Goal: Use online tool/utility: Utilize a website feature to perform a specific function

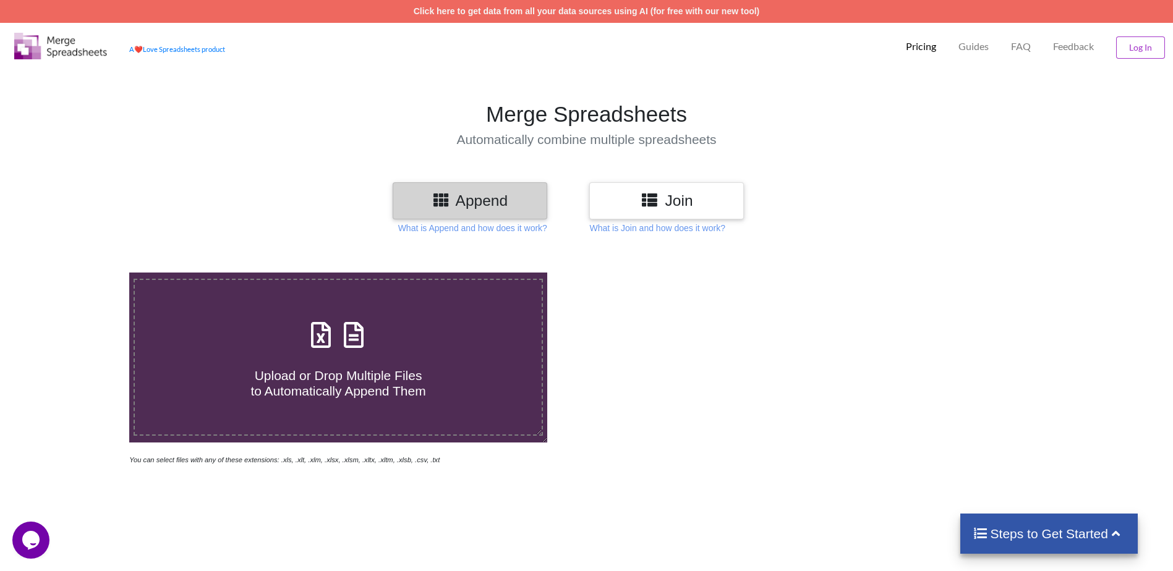
click at [348, 342] on icon at bounding box center [353, 329] width 31 height 26
click at [84, 273] on input "Upload or Drop Multiple Files to Automatically Append Them" at bounding box center [84, 273] width 0 height 0
type input "C:\fakepath\The Money Golf Excel Sheets.xlsx"
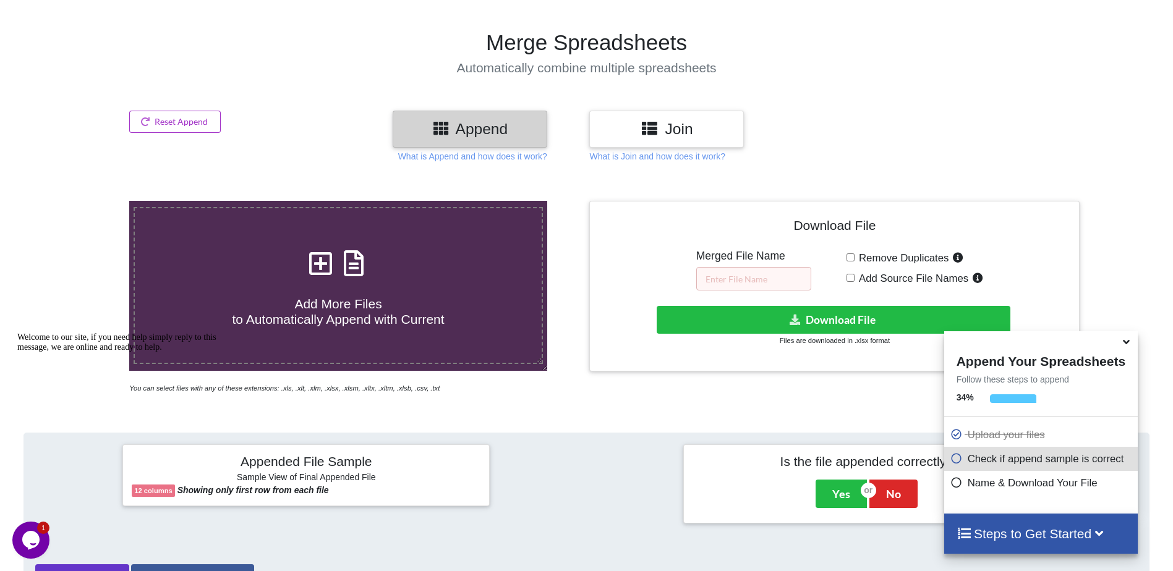
scroll to position [10, 0]
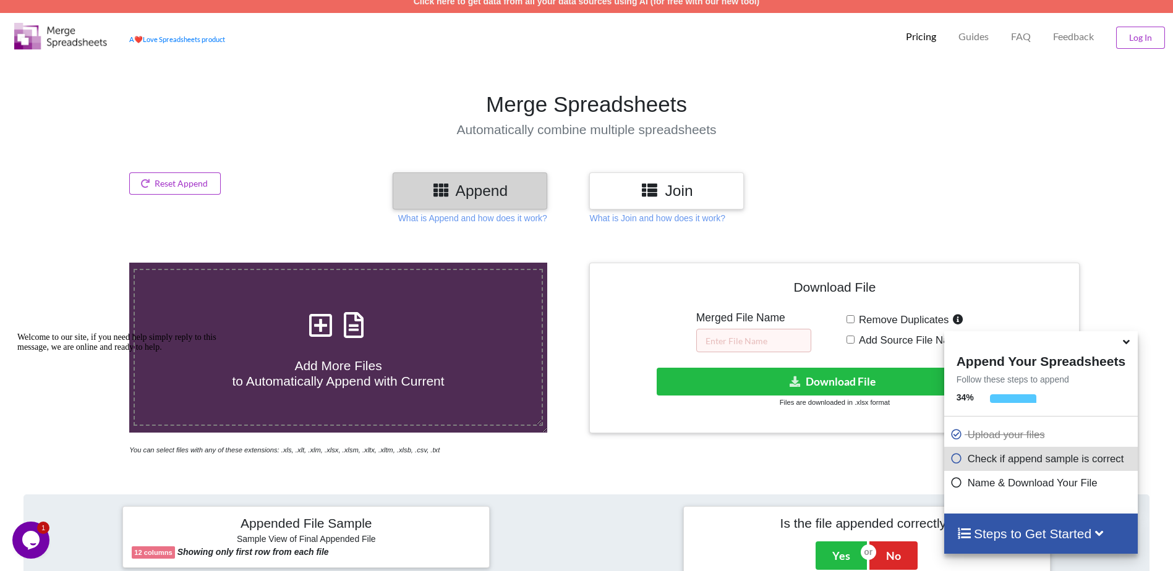
click at [702, 189] on h3 "Join" at bounding box center [667, 191] width 136 height 18
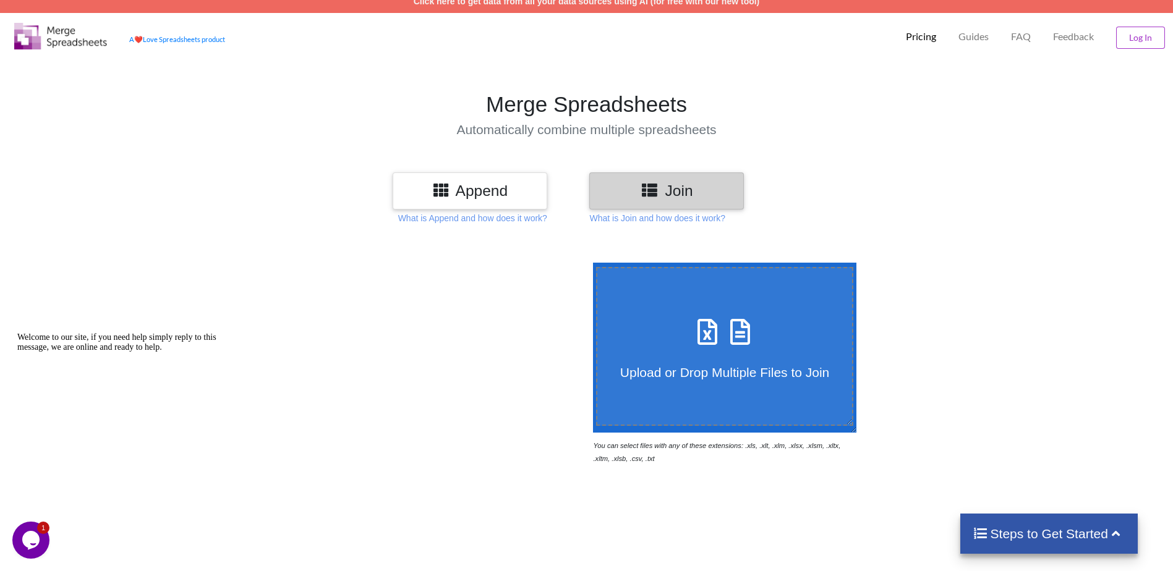
click at [748, 359] on h4 "Upload or Drop Multiple Files to Join" at bounding box center [724, 364] width 255 height 31
click at [590, 263] on input "Upload or Drop Multiple Files to Join" at bounding box center [590, 263] width 0 height 0
type input "C:\fakepath\The Money Golf Excel Sheets.xlsx"
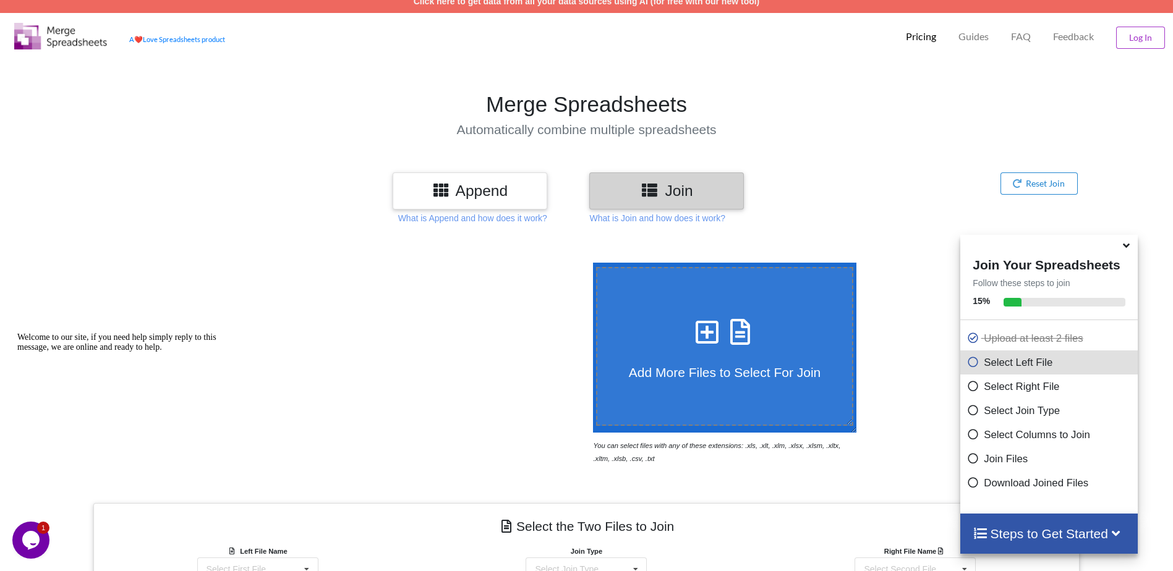
scroll to position [385, 0]
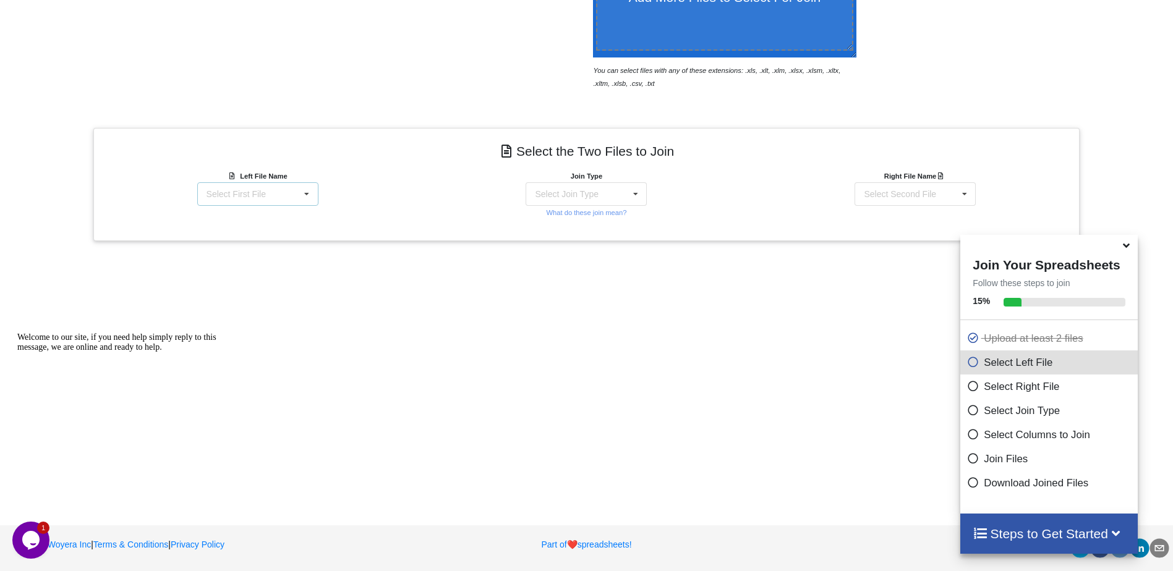
click at [301, 197] on icon at bounding box center [306, 194] width 19 height 23
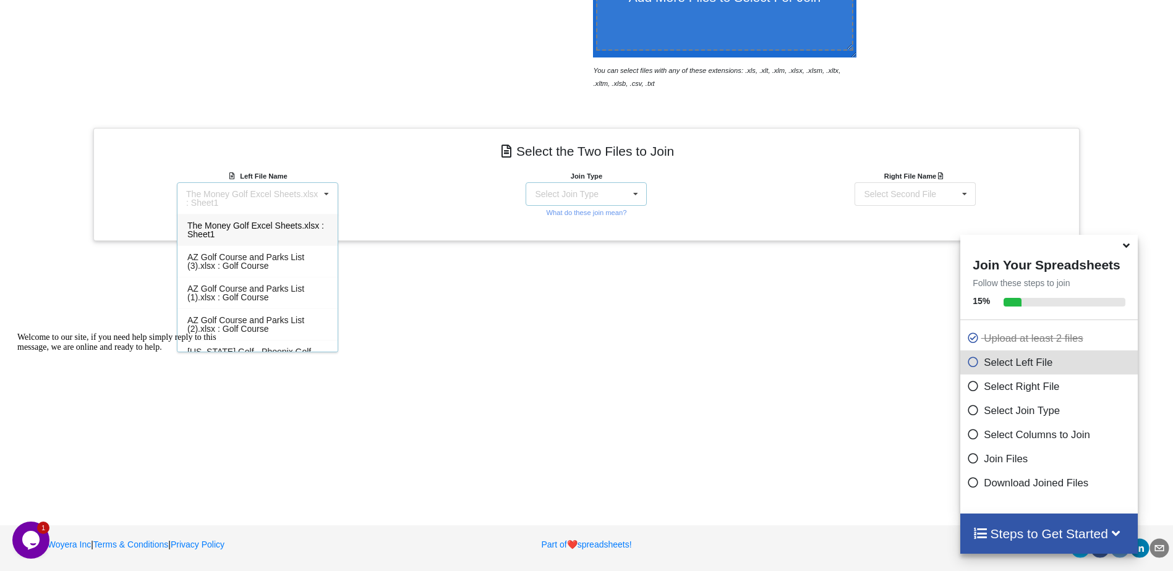
click at [572, 203] on div "Select Join Type INNER JOIN LEFT JOIN RIGHT JOIN FULL JOIN" at bounding box center [586, 193] width 121 height 23
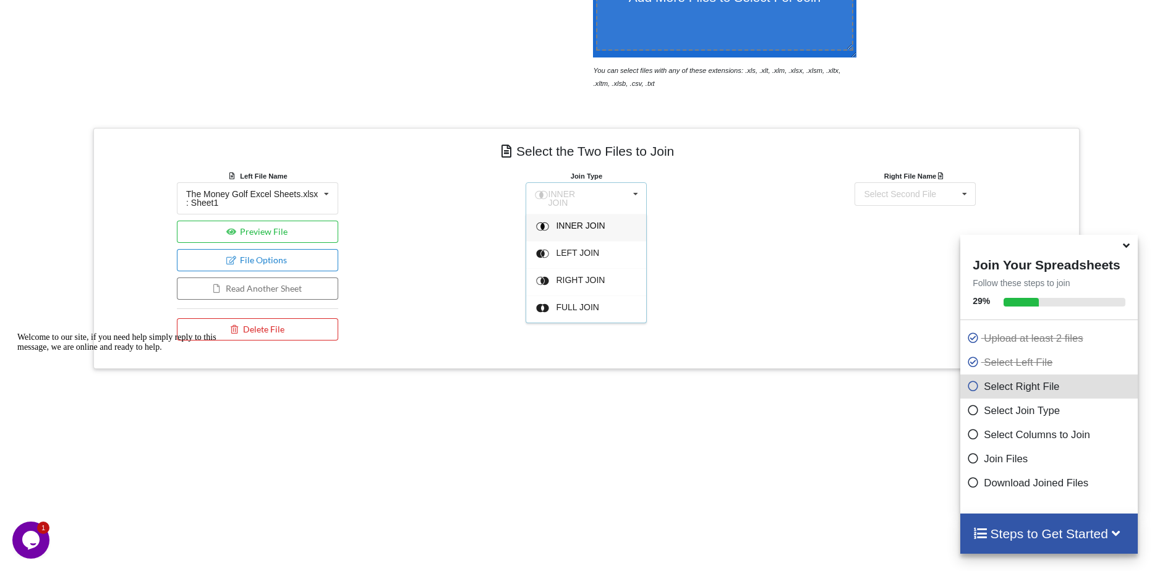
scroll to position [513, 0]
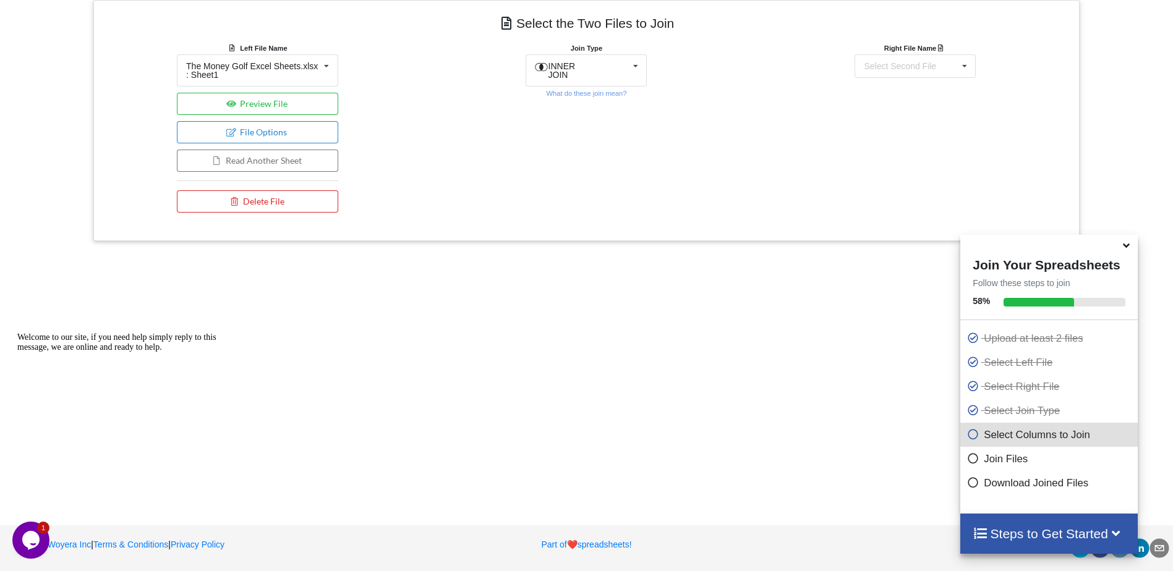
click at [596, 284] on div "Add More Files to Select For Join You can select files with any of these extens…" at bounding box center [586, 116] width 1173 height 767
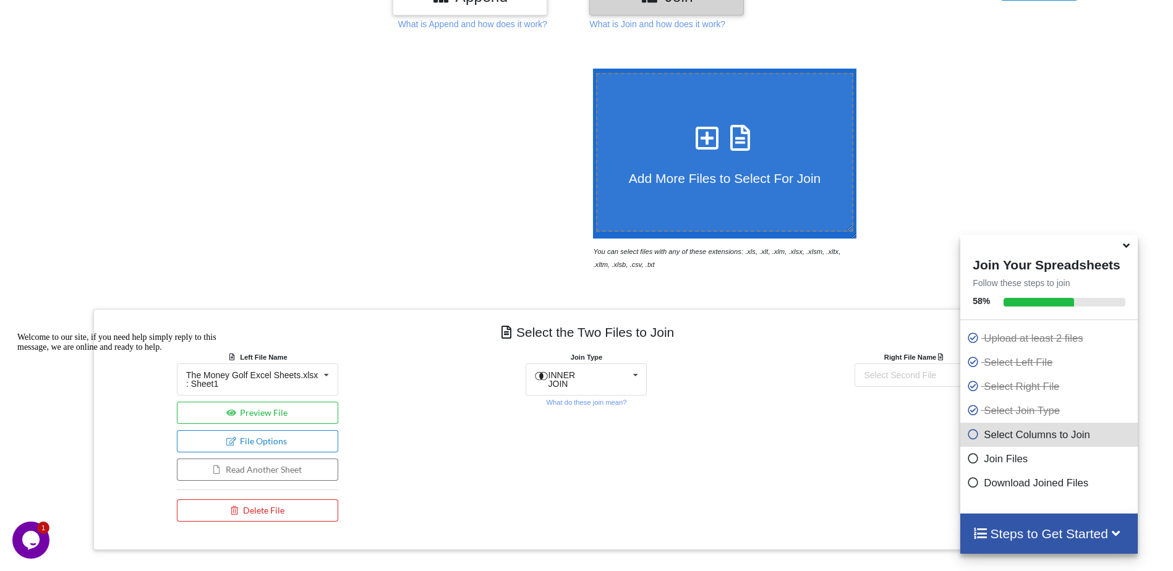
scroll to position [19, 0]
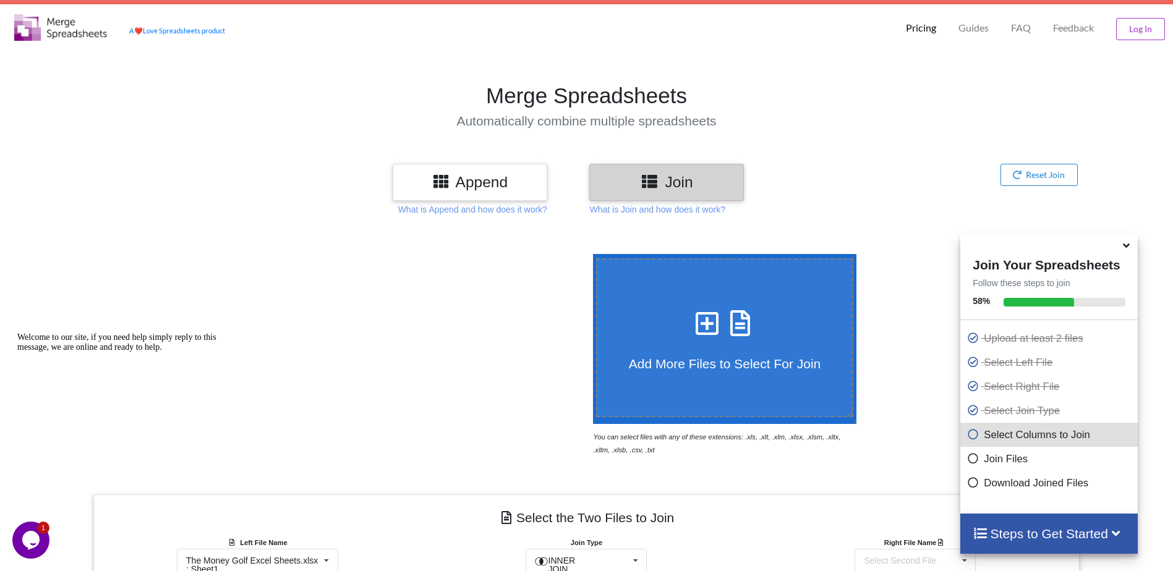
click at [492, 182] on h3 "Append" at bounding box center [470, 182] width 136 height 18
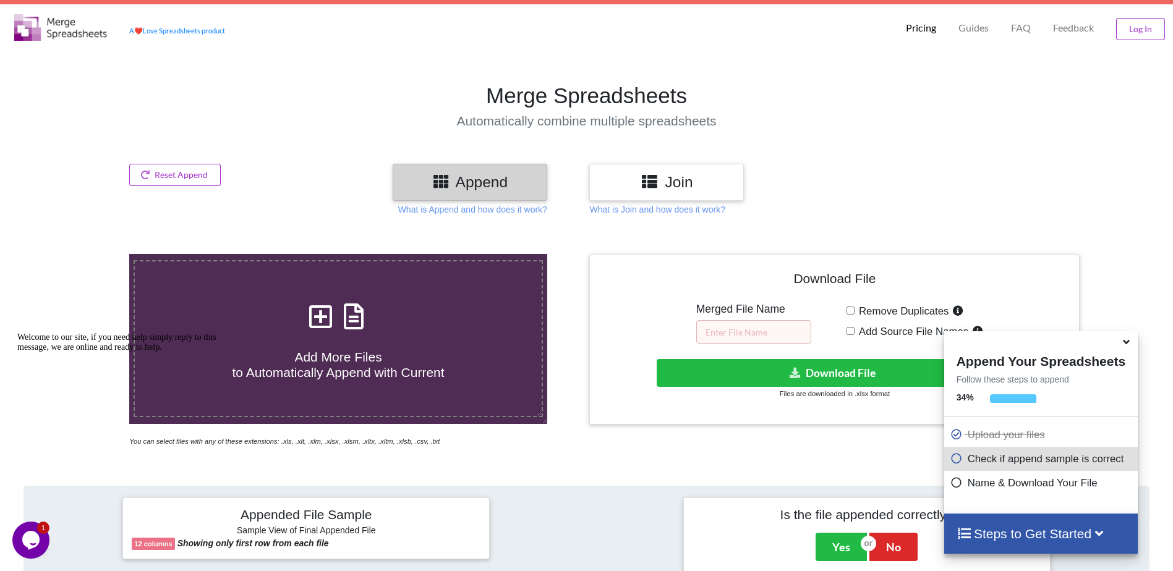
scroll to position [266, 0]
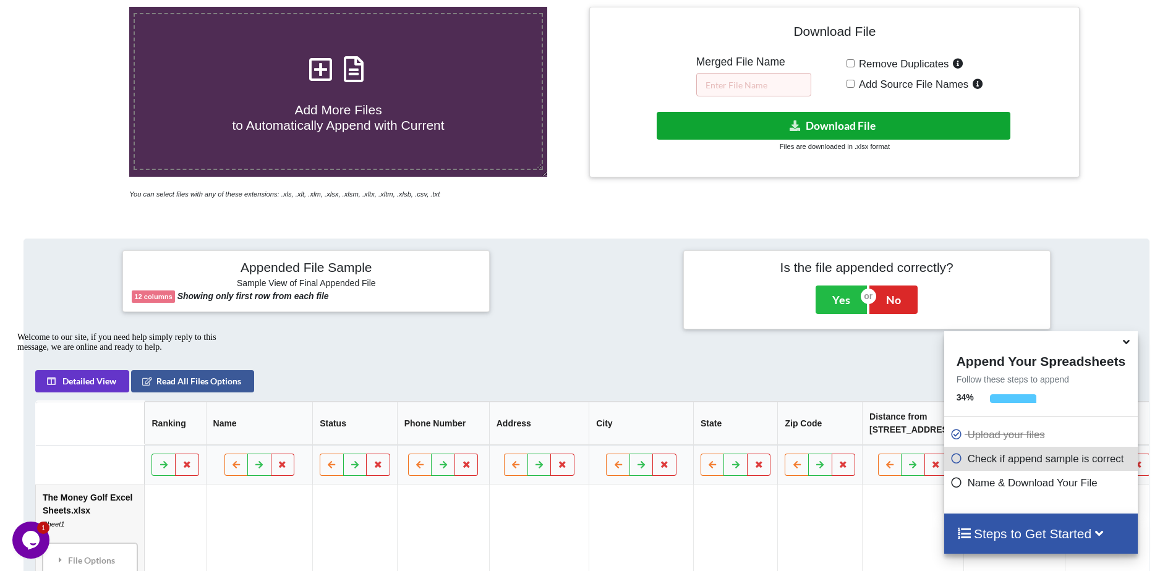
click at [897, 131] on button "Download File" at bounding box center [834, 126] width 354 height 28
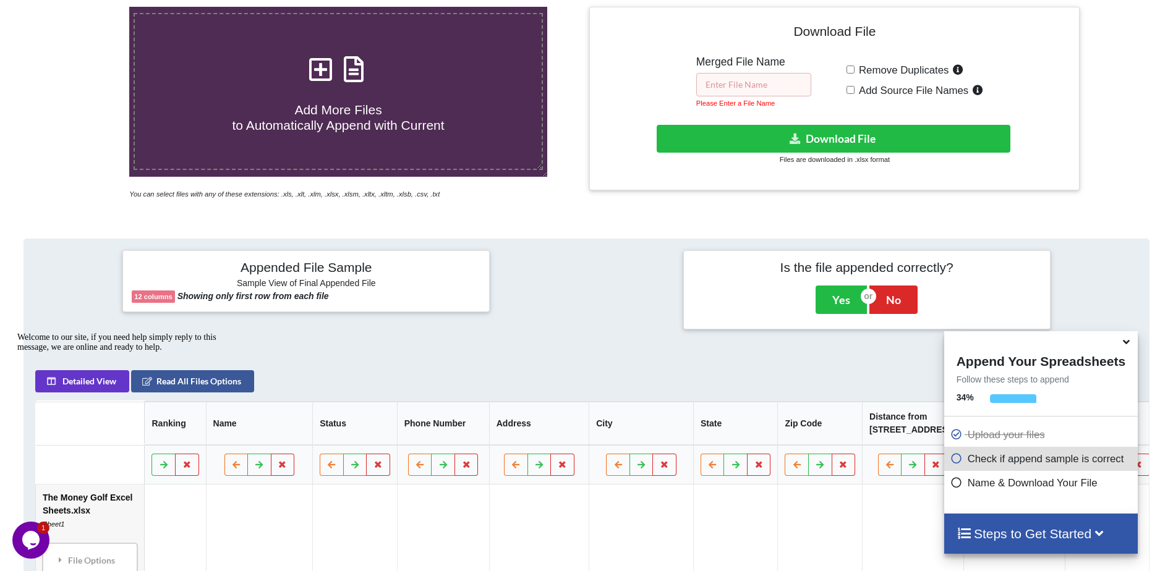
click at [740, 90] on input "text" at bounding box center [753, 84] width 115 height 23
click at [802, 96] on input "text" at bounding box center [753, 84] width 115 height 23
paste input "The Money Golf Excel Sheets"
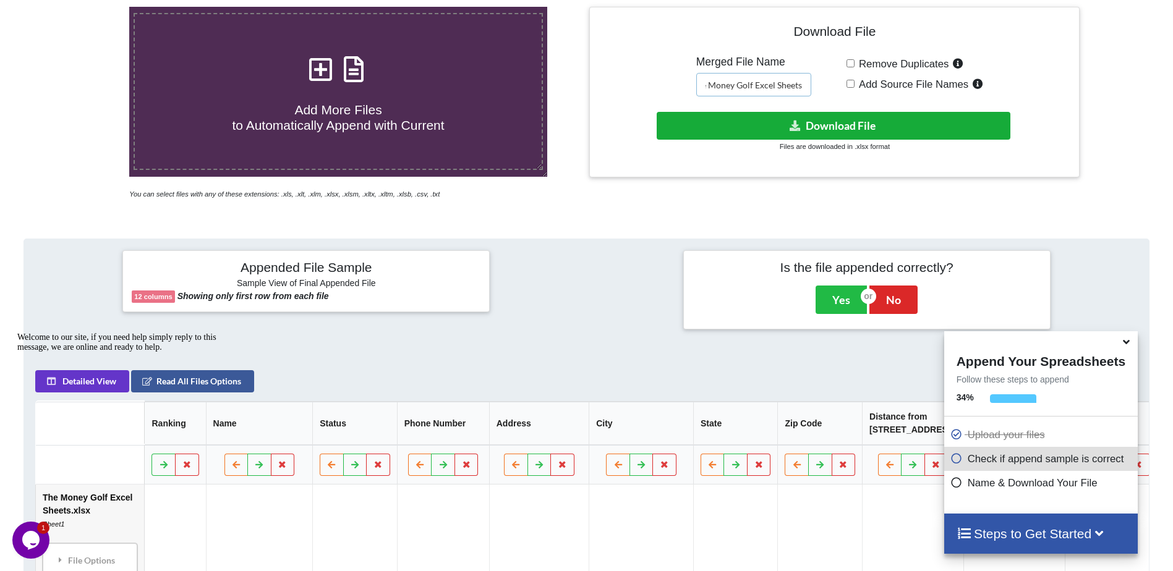
type input "The Money Golf Excel Sheets"
click at [806, 116] on button "Download File" at bounding box center [834, 126] width 354 height 28
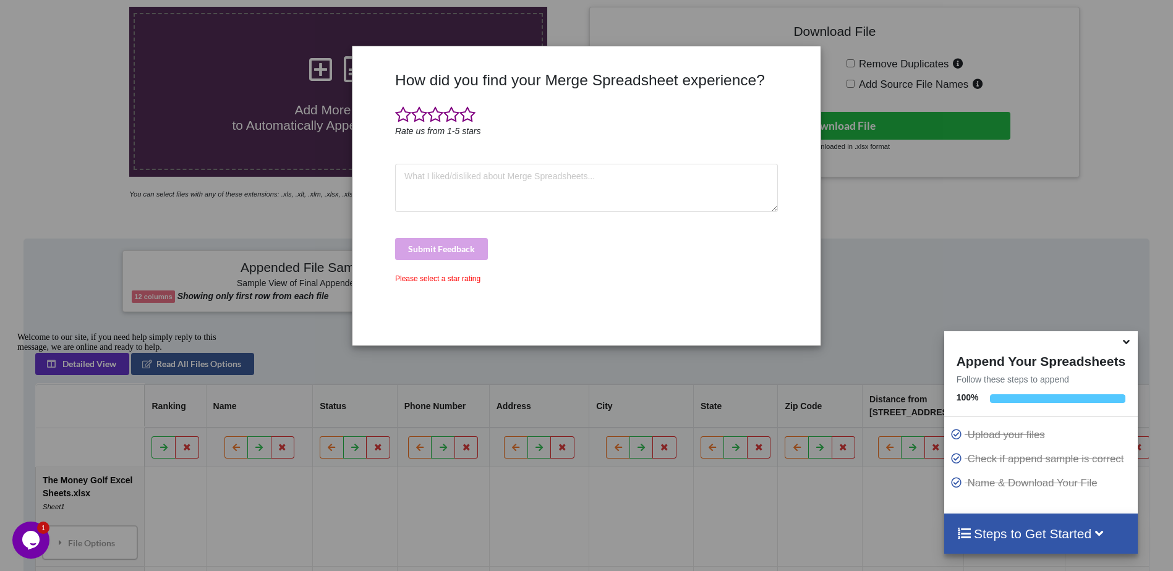
click at [329, 226] on div "How did you find your Merge Spreadsheet experience? Rate us from 1-5 stars Subm…" at bounding box center [586, 285] width 1173 height 571
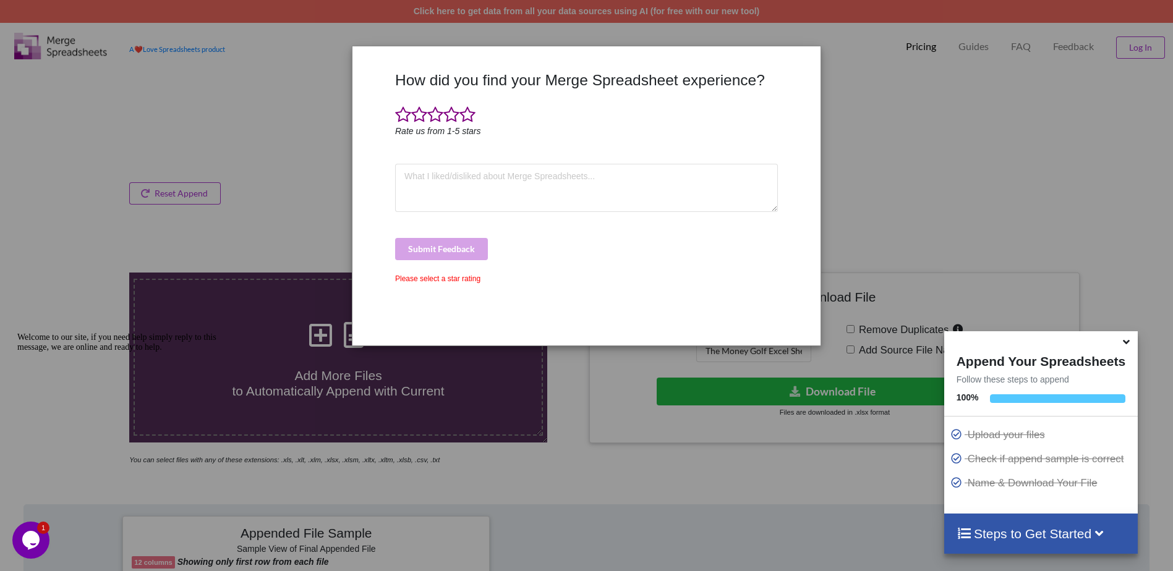
click at [912, 199] on div "How did you find your Merge Spreadsheet experience? Rate us from 1-5 stars Subm…" at bounding box center [586, 285] width 1173 height 571
click at [1129, 344] on icon at bounding box center [1126, 340] width 13 height 11
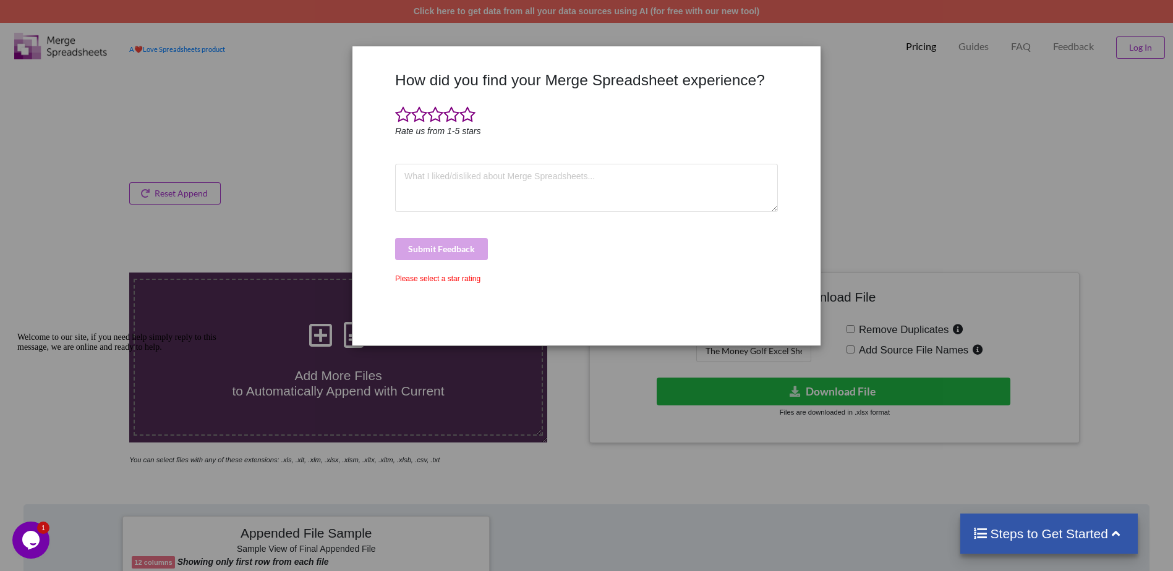
click at [442, 283] on div "Please select a star rating" at bounding box center [586, 278] width 383 height 11
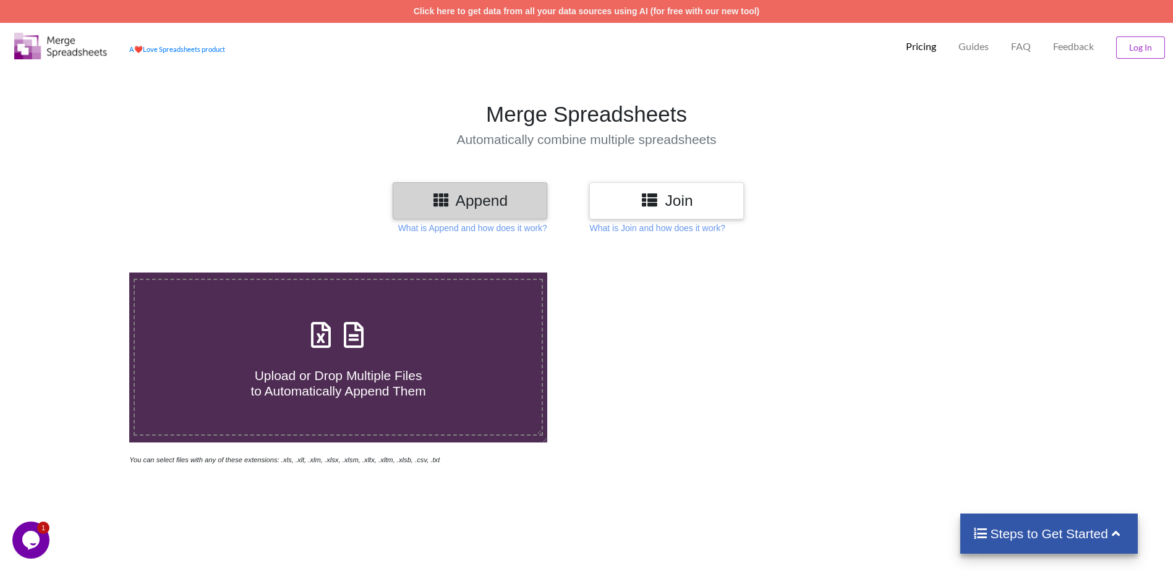
scroll to position [124, 0]
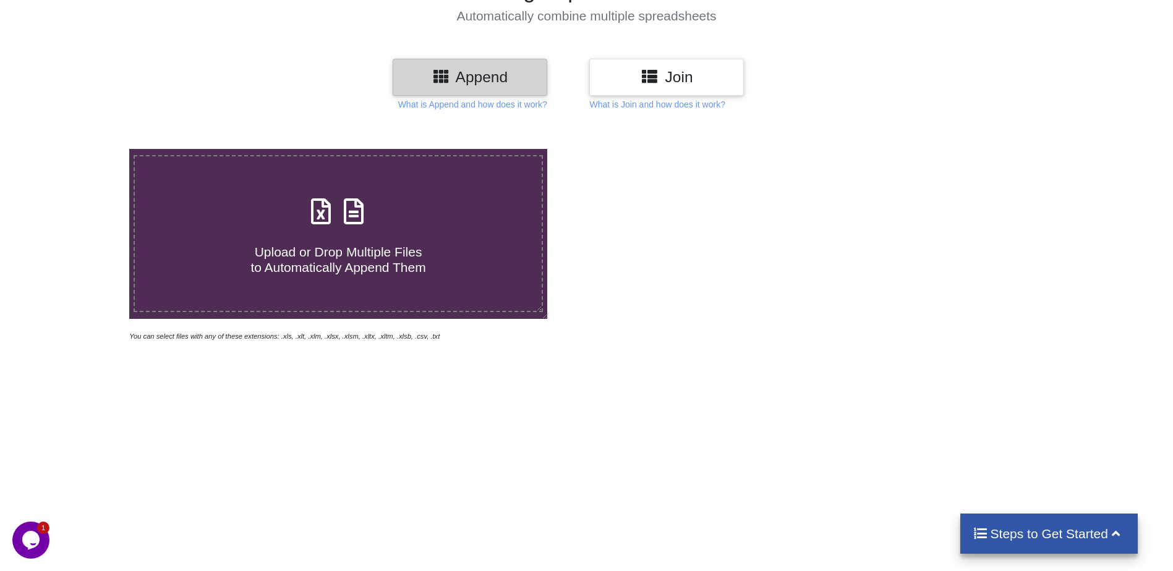
click at [363, 234] on h4 "Upload or Drop Multiple Files to Automatically Append Them" at bounding box center [338, 252] width 407 height 47
click at [84, 149] on input "Upload or Drop Multiple Files to Automatically Append Them" at bounding box center [84, 149] width 0 height 0
type input "C:\fakepath\AZ Golf Course and Parks List (3).xlsx"
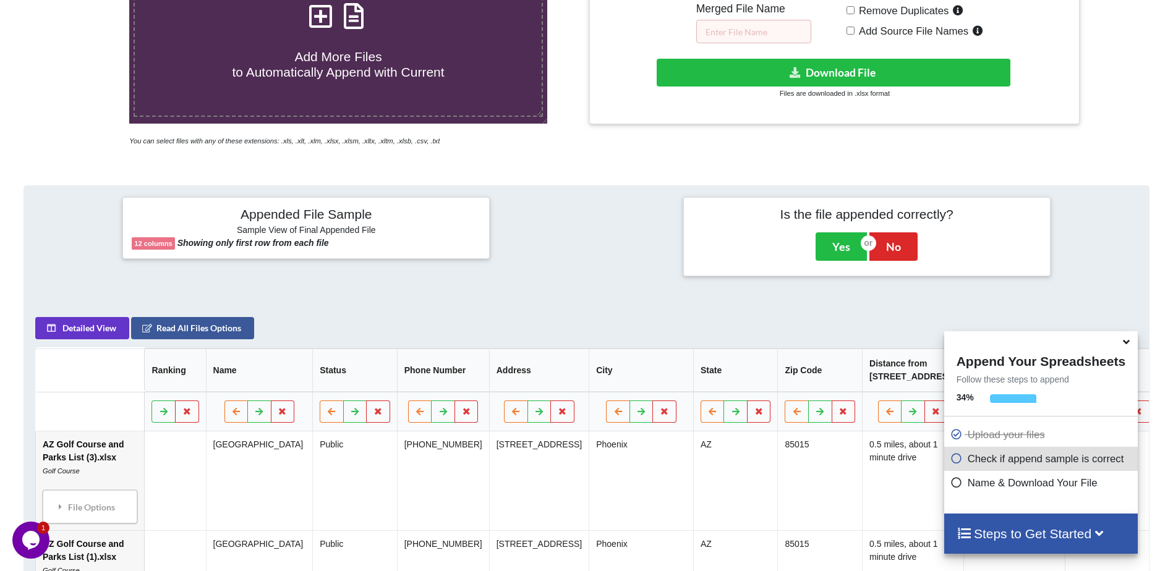
scroll to position [195, 0]
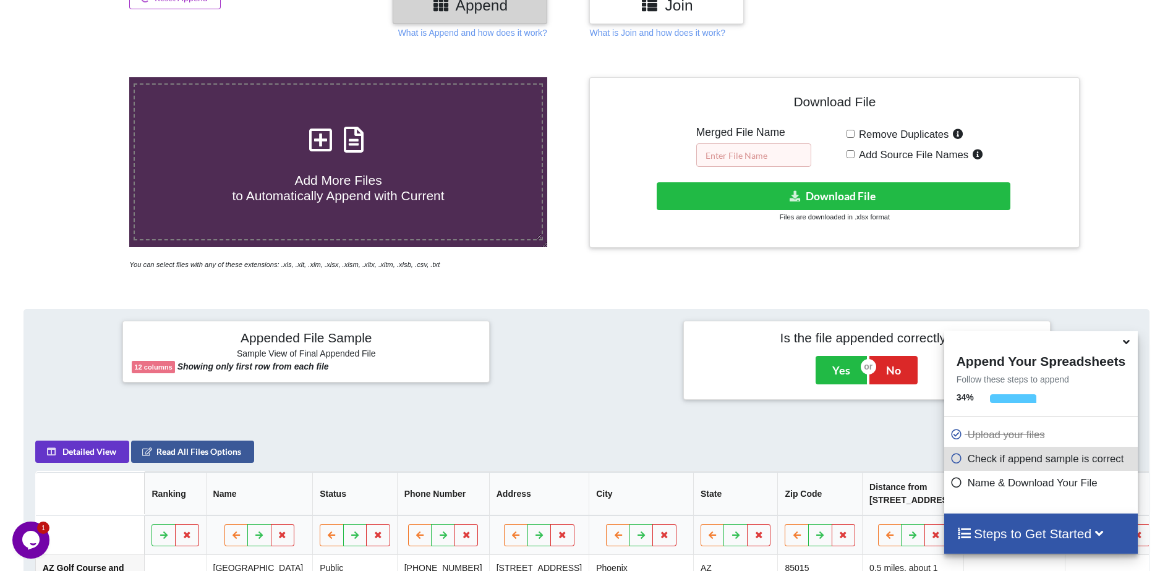
click at [758, 156] on input "text" at bounding box center [753, 154] width 115 height 23
paste input "The Money Golf Excel Sheets"
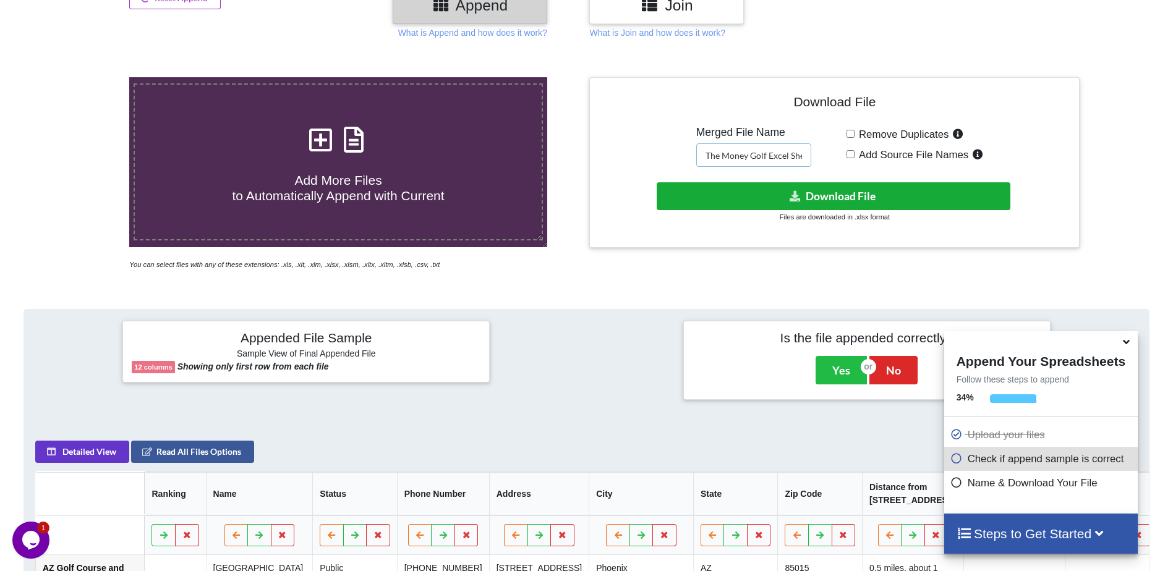
scroll to position [0, 15]
type input "The Money Golf Excel Sheets"
click at [712, 239] on div "Download File Merged File Name The Money Golf Excel Sheets Remove Duplicates Ad…" at bounding box center [834, 162] width 490 height 171
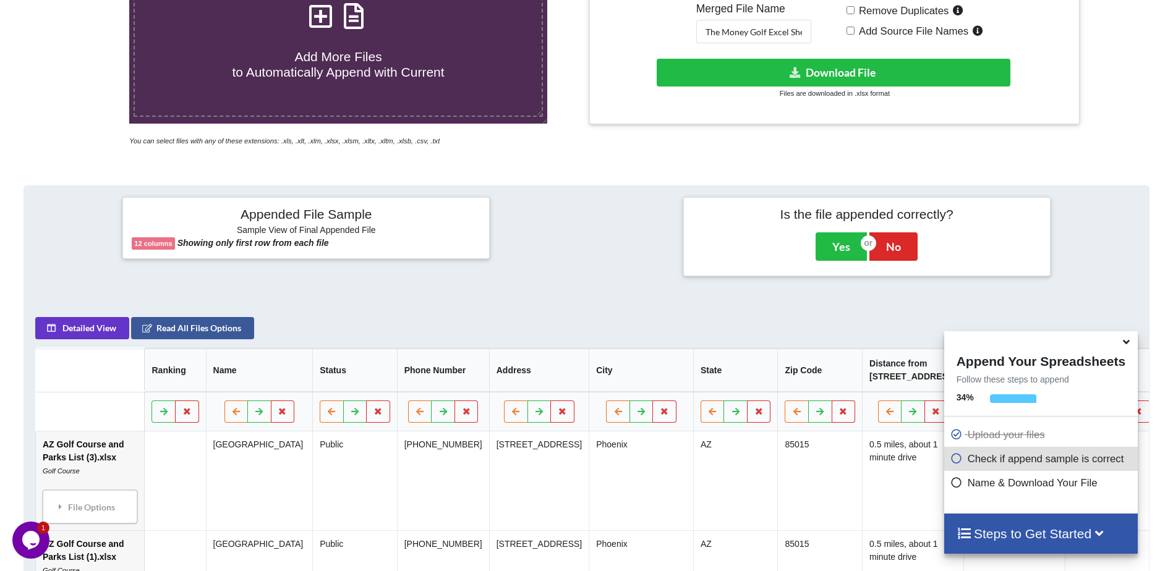
scroll to position [72, 0]
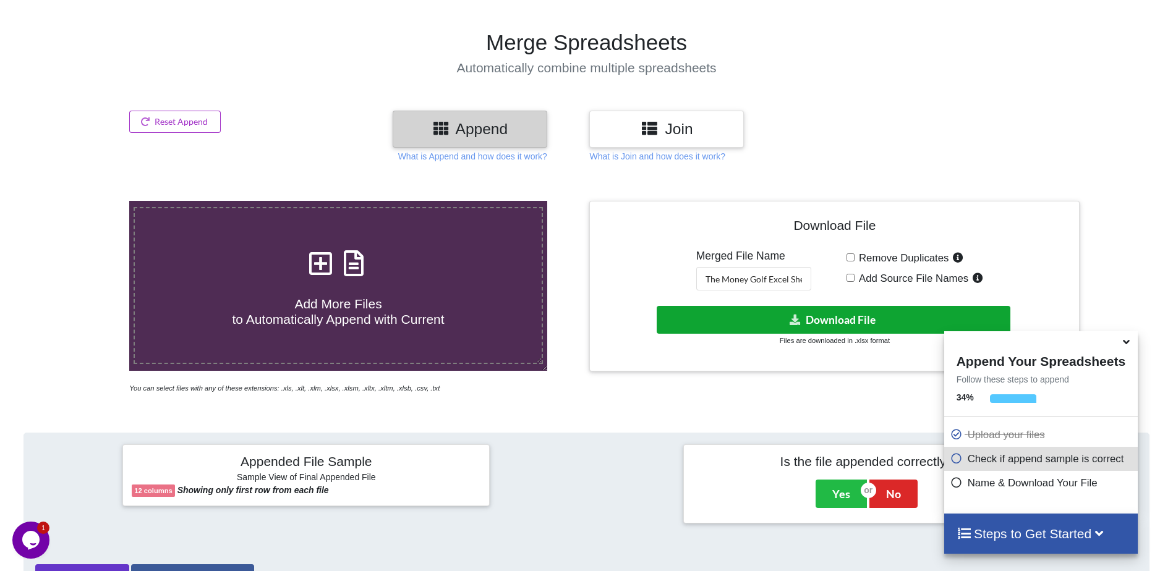
click at [798, 317] on icon at bounding box center [794, 319] width 13 height 9
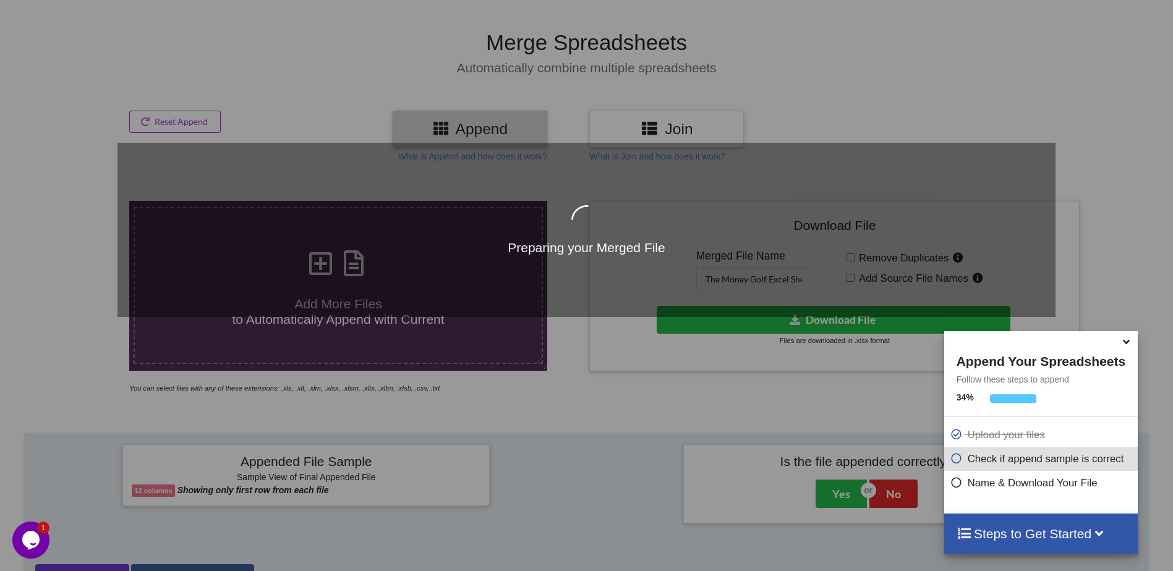
click at [1126, 344] on icon at bounding box center [1126, 340] width 13 height 11
